Goal: Information Seeking & Learning: Learn about a topic

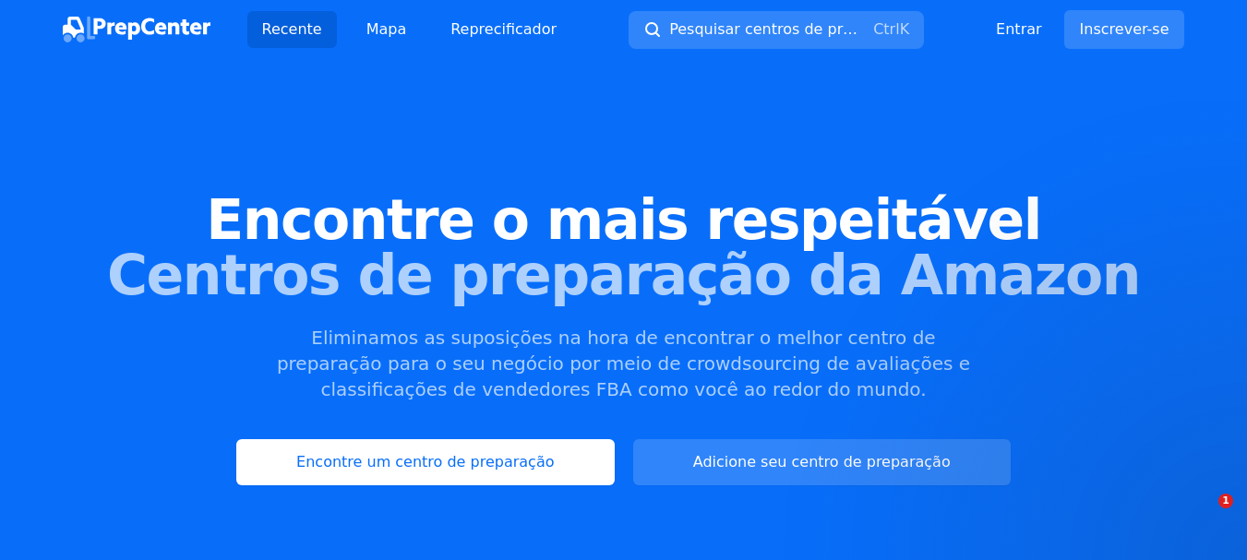
click at [839, 463] on font "Adicione seu centro de preparação" at bounding box center [822, 462] width 258 height 18
click at [743, 469] on font "Adicione seu centro de preparação" at bounding box center [822, 462] width 258 height 18
click at [528, 460] on font "Encontre um centro de preparação" at bounding box center [425, 462] width 258 height 18
click at [718, 140] on div "Encontre o mais respeitável Centros de preparação da Amazon Eliminamos as supos…" at bounding box center [623, 339] width 1247 height 500
click at [1118, 34] on font "Inscrever-se" at bounding box center [1125, 29] width 90 height 18
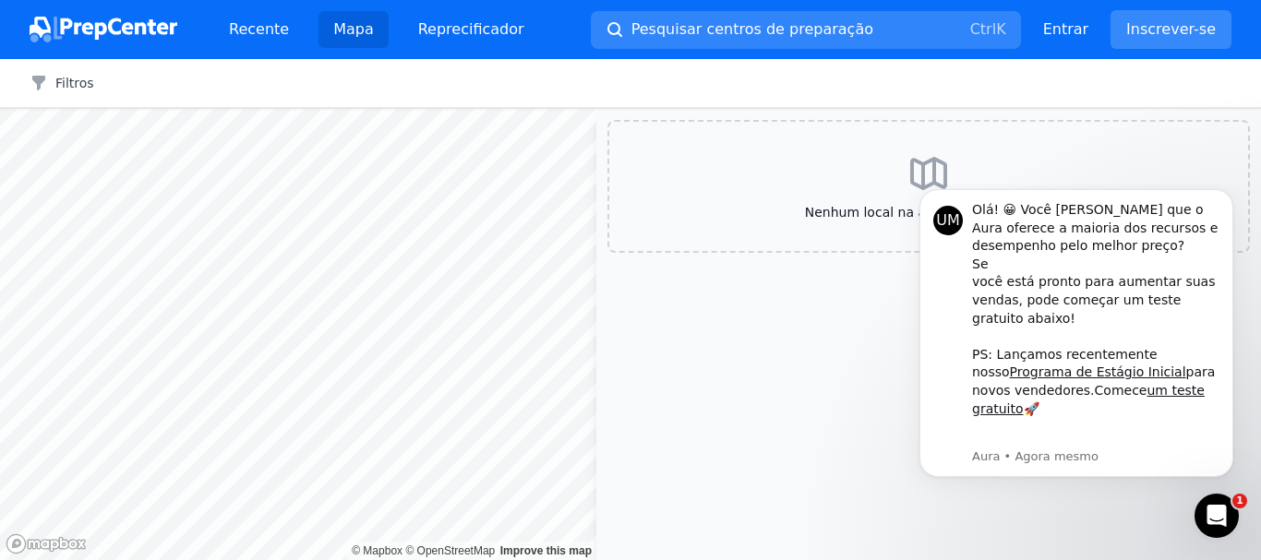
click at [1192, 30] on font "Inscrever-se" at bounding box center [1171, 29] width 90 height 18
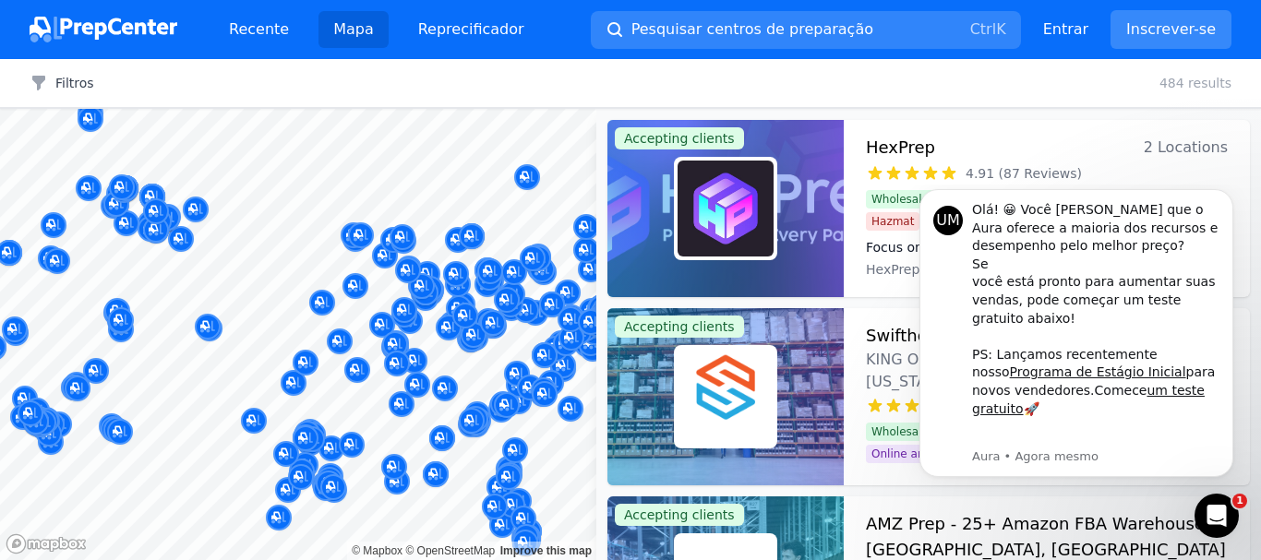
click at [1159, 37] on font "Inscrever-se" at bounding box center [1171, 29] width 90 height 18
click at [1160, 37] on font "Inscrever-se" at bounding box center [1171, 29] width 90 height 18
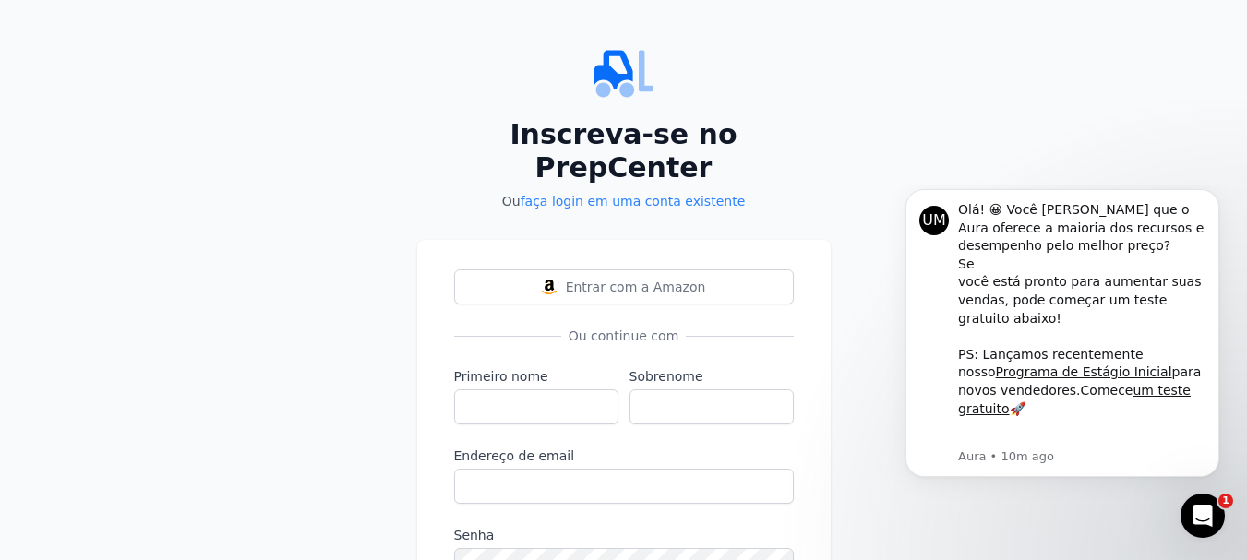
click at [935, 73] on div "Inscreva-se no PrepCenter Ou faça login em uma conta existente Entrar com a Ama…" at bounding box center [623, 357] width 1247 height 715
click at [644, 280] on font "Entrar com a Amazon" at bounding box center [636, 287] width 140 height 15
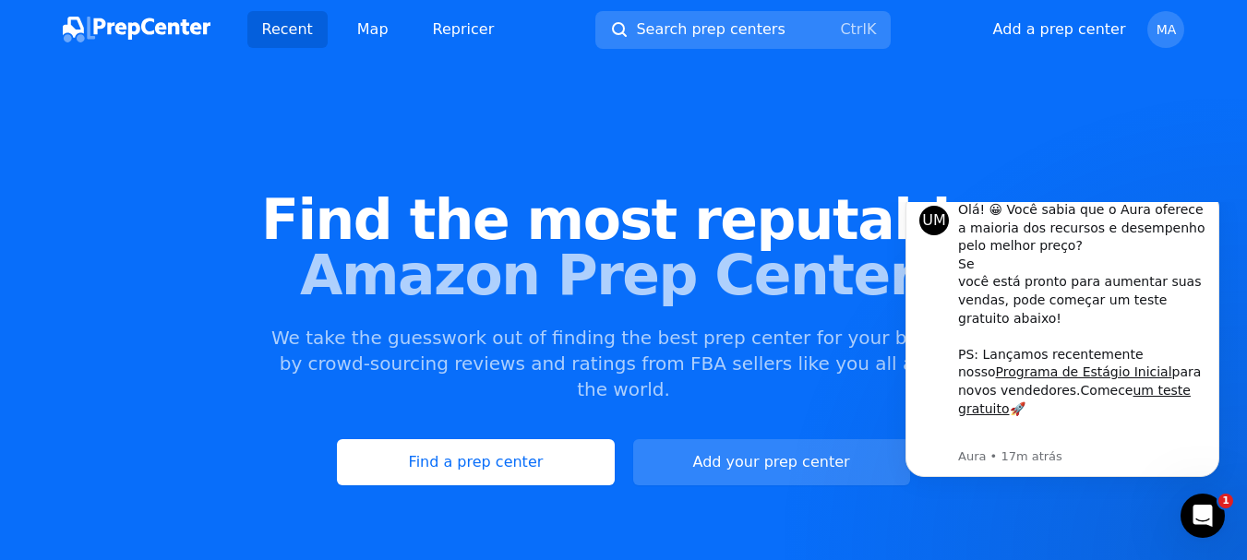
drag, startPoint x: 1019, startPoint y: 155, endPoint x: 995, endPoint y: 144, distance: 26.4
click at [1019, 155] on div "Find the most reputable Amazon Prep Centers We take the guesswork out of findin…" at bounding box center [623, 339] width 1247 height 500
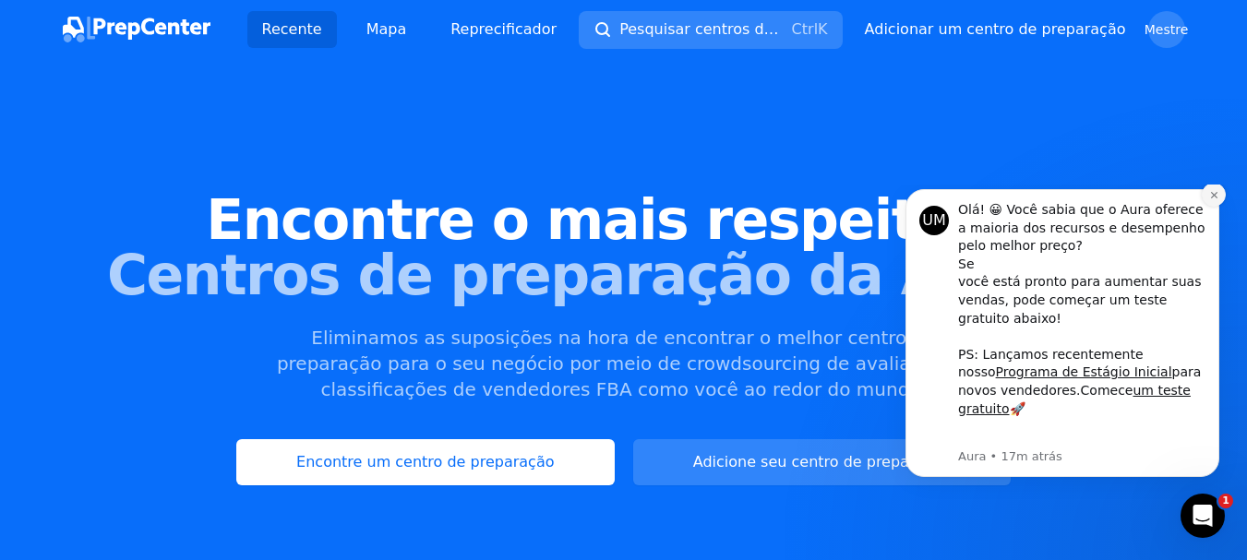
click at [1214, 200] on icon "Descartar notificação" at bounding box center [1214, 195] width 10 height 10
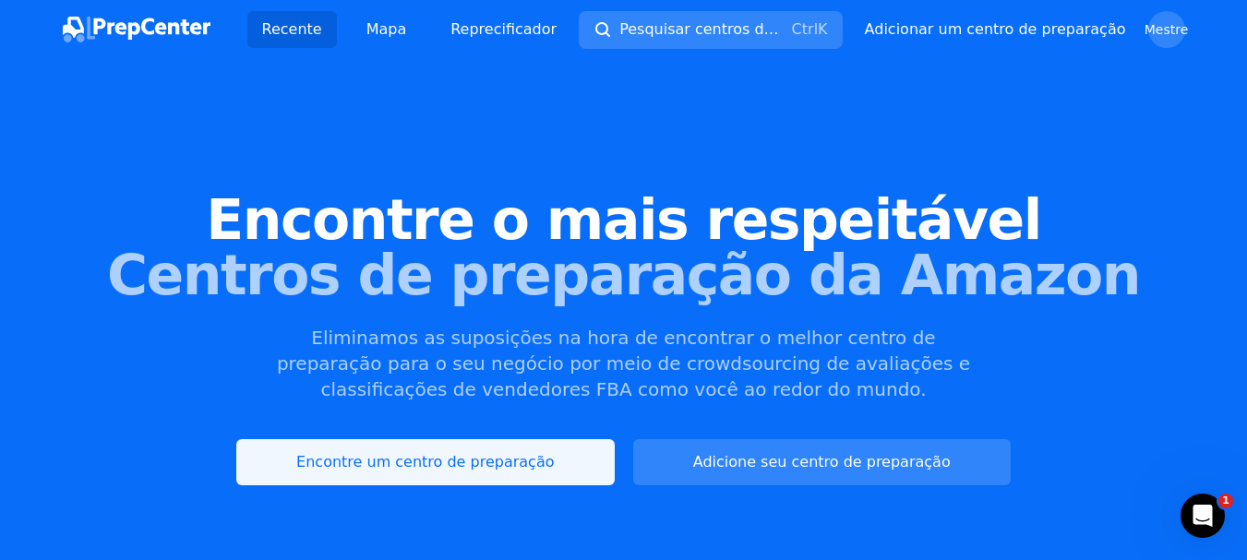
click at [439, 470] on font "Encontre um centro de preparação" at bounding box center [425, 462] width 258 height 18
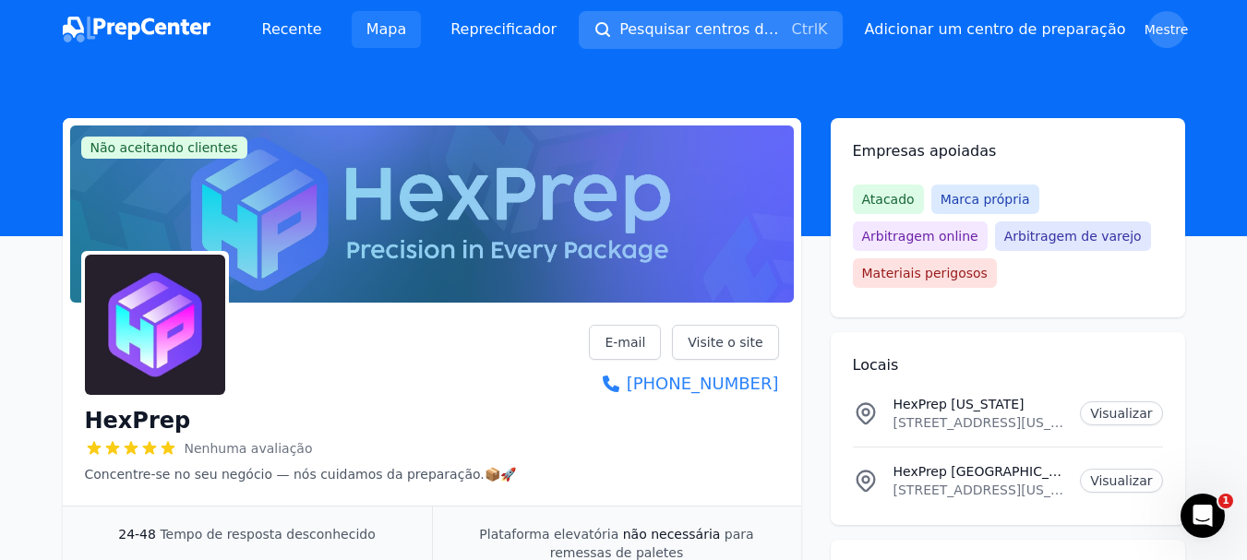
click at [367, 24] on font "Mapa" at bounding box center [387, 29] width 41 height 18
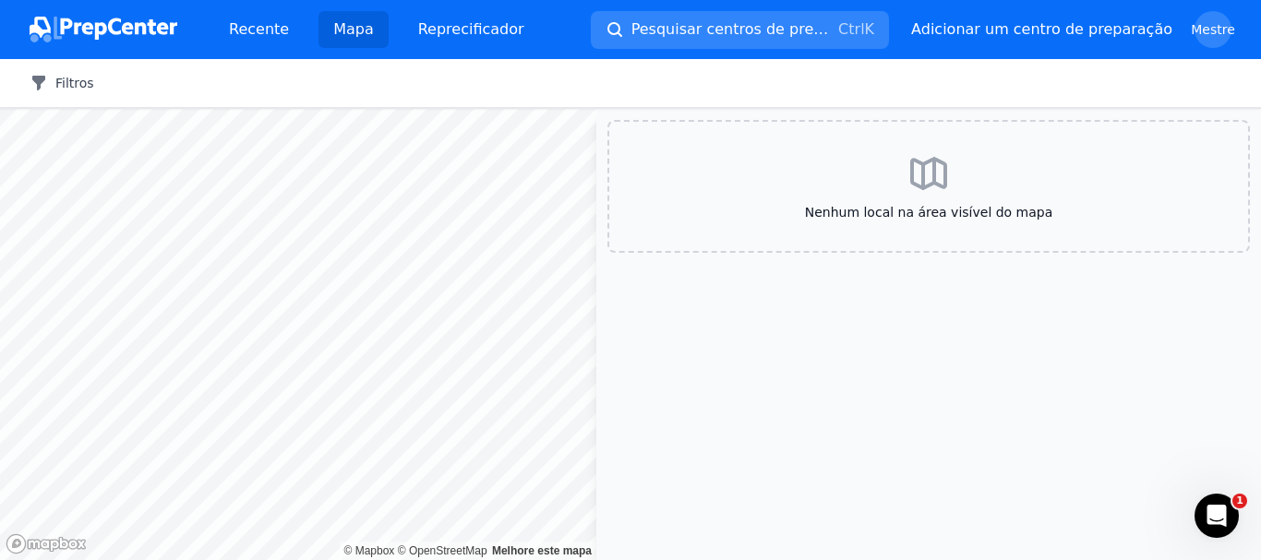
click at [53, 71] on div "Filtros Limpar tudo" at bounding box center [630, 83] width 1261 height 49
click at [62, 78] on font "Filtros" at bounding box center [74, 83] width 39 height 15
click at [62, 79] on font "Filtros" at bounding box center [74, 83] width 39 height 15
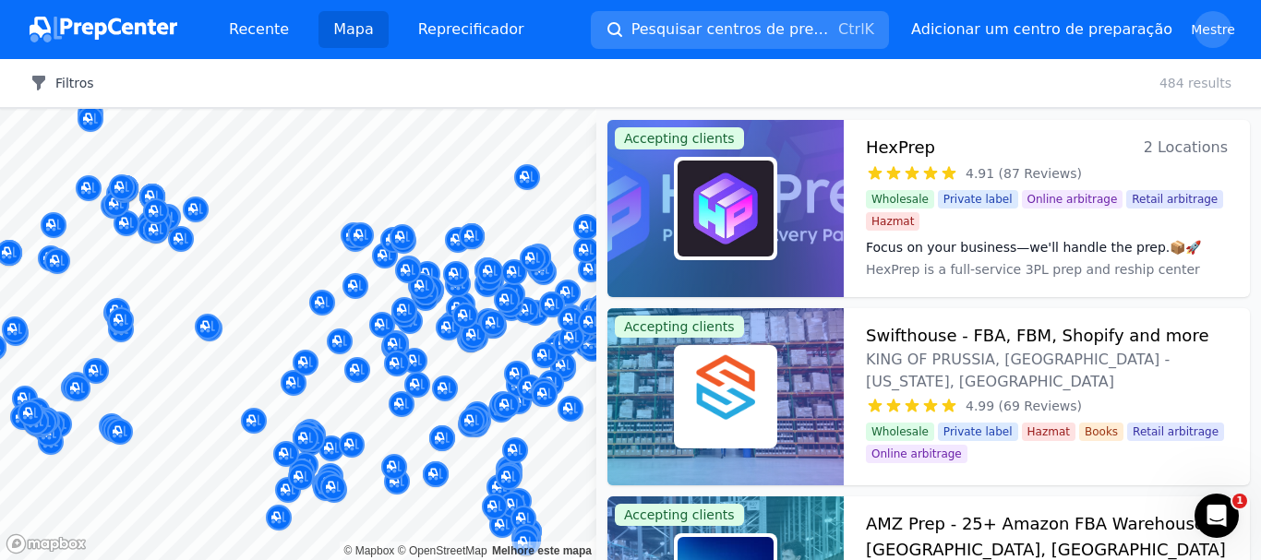
click at [62, 85] on font "Filtros" at bounding box center [74, 83] width 39 height 15
click at [72, 81] on font "Filtros" at bounding box center [74, 83] width 39 height 15
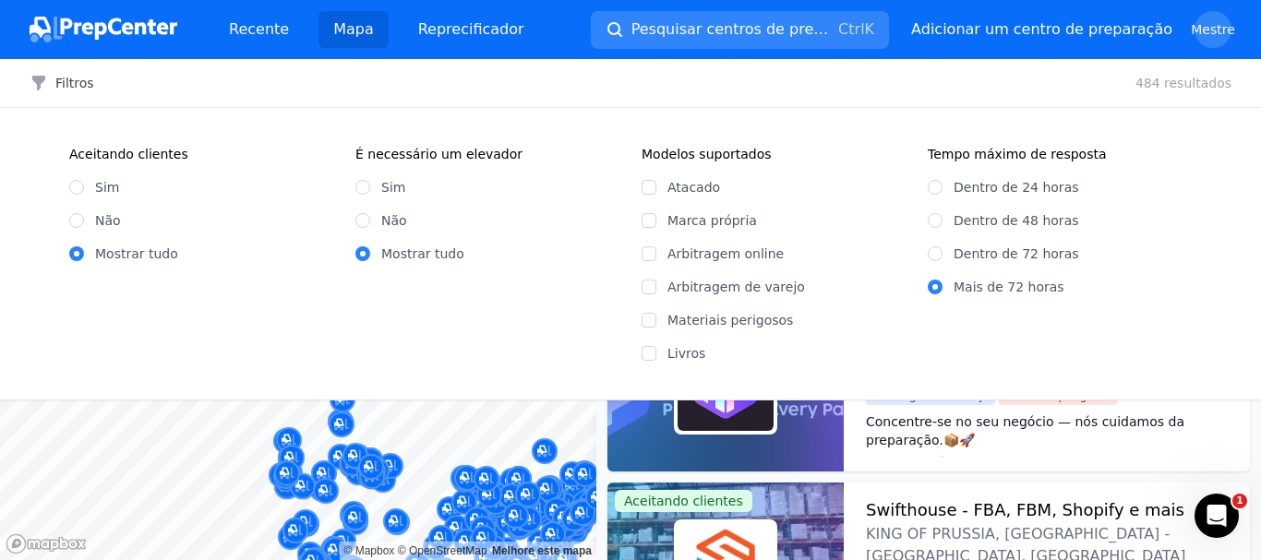
scroll to position [65678, 0]
